Goal: Navigation & Orientation: Find specific page/section

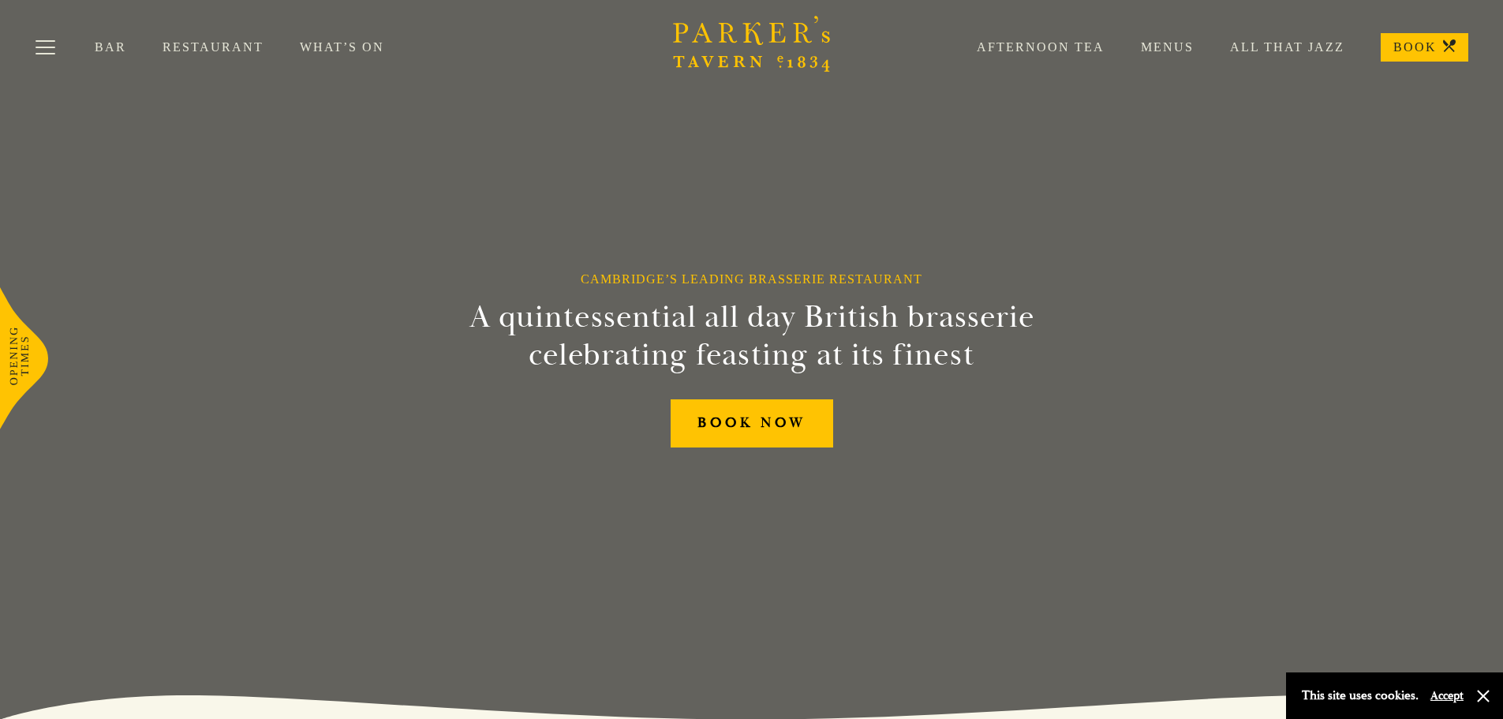
click at [1158, 49] on link "Menus" at bounding box center [1149, 47] width 89 height 16
click at [1305, 44] on link "All That Jazz" at bounding box center [1269, 47] width 151 height 16
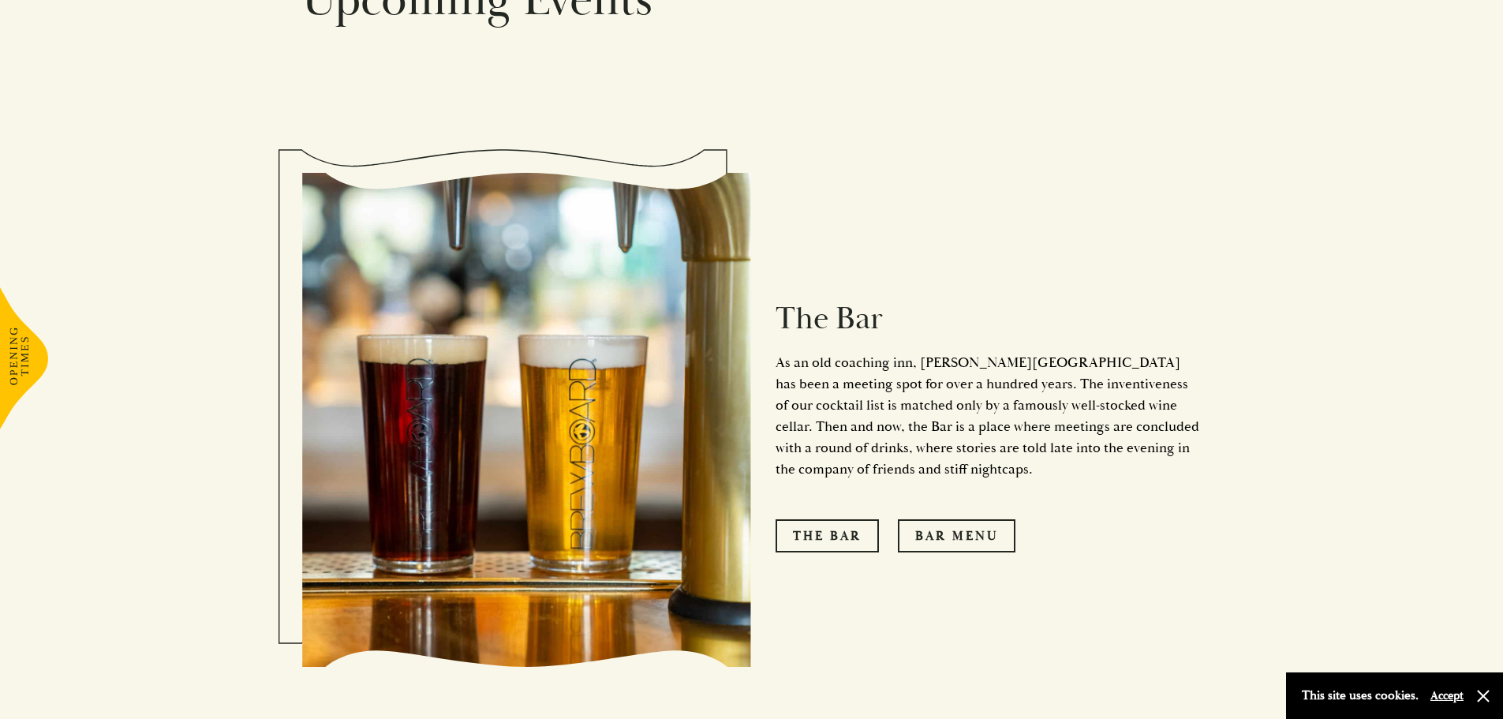
scroll to position [1263, 0]
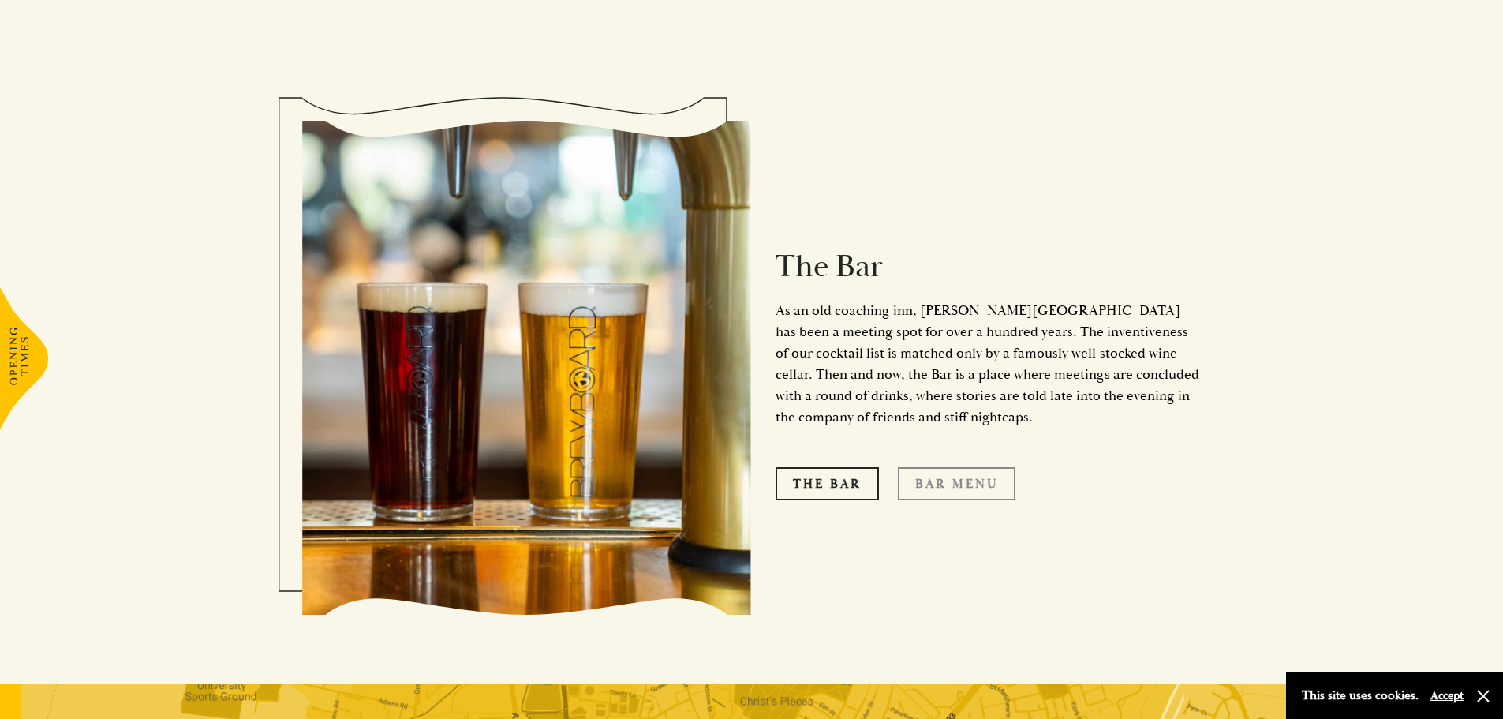
click at [944, 467] on link "Bar Menu" at bounding box center [957, 483] width 118 height 33
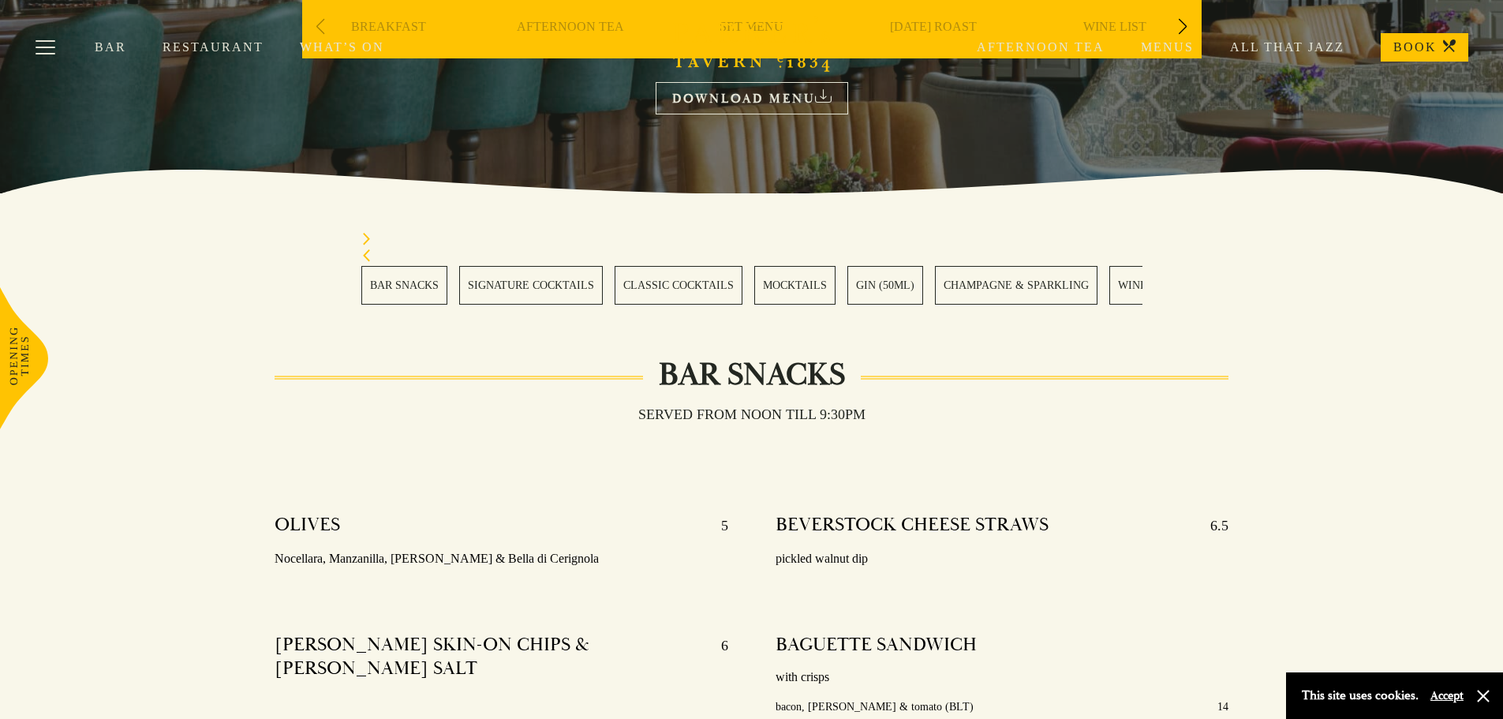
scroll to position [316, 0]
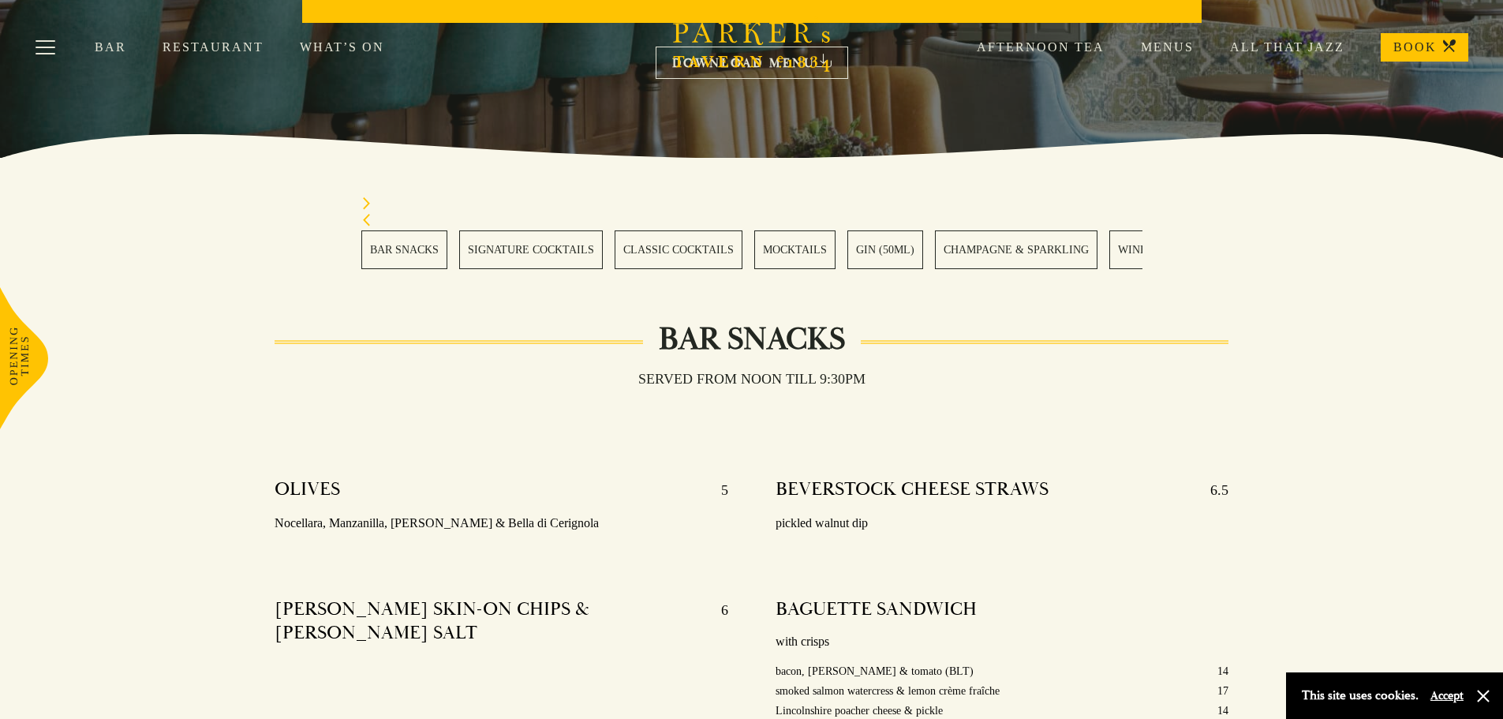
click at [177, 40] on link "Restaurant" at bounding box center [231, 47] width 137 height 16
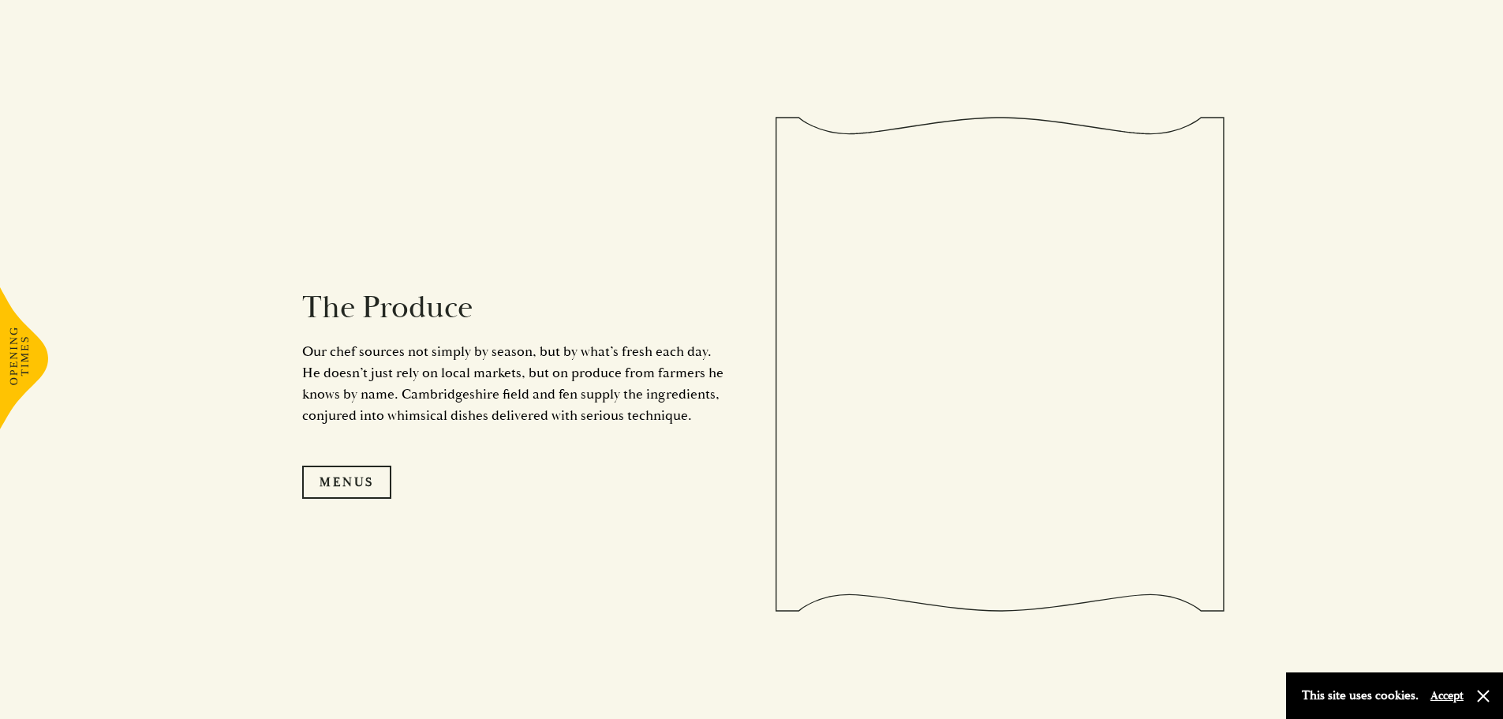
scroll to position [1683, 0]
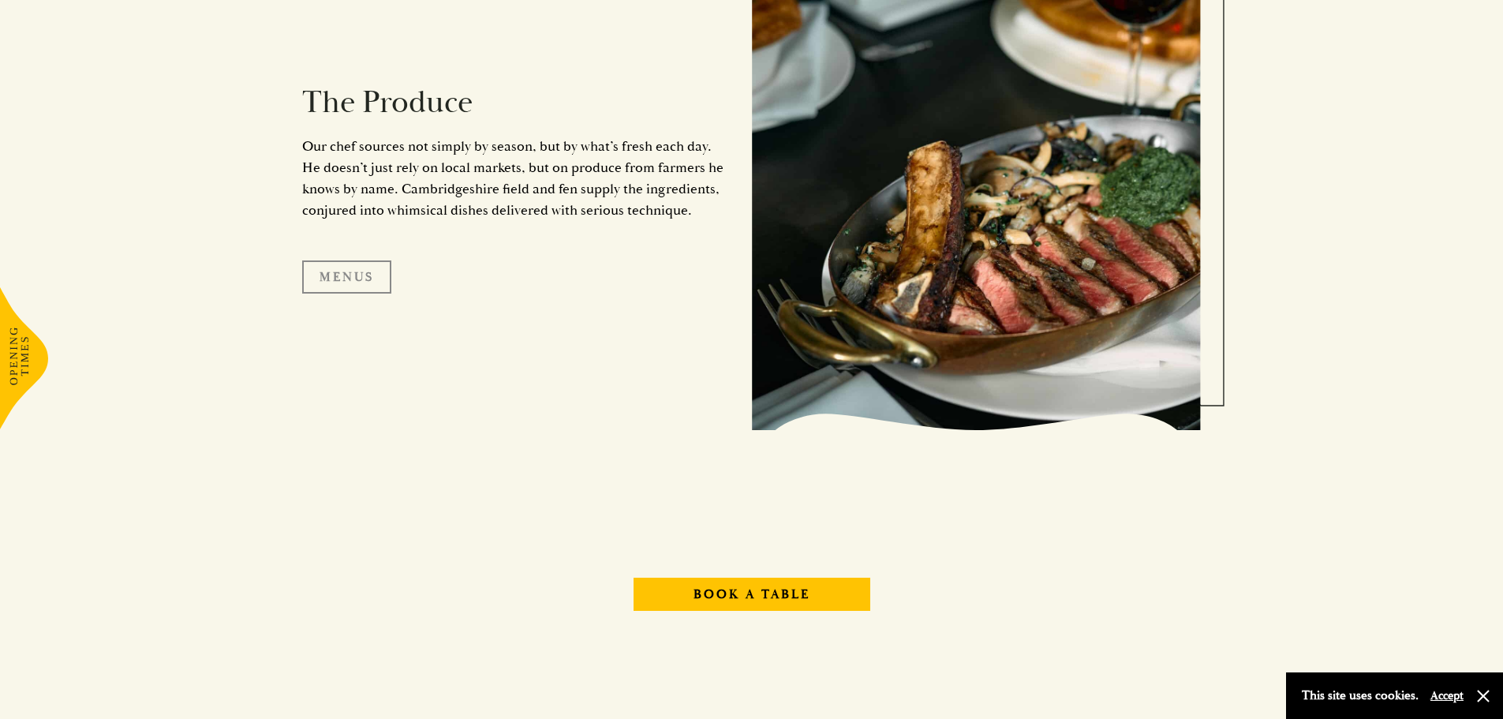
click at [331, 274] on link "Menus" at bounding box center [346, 276] width 89 height 33
